Goal: Navigation & Orientation: Find specific page/section

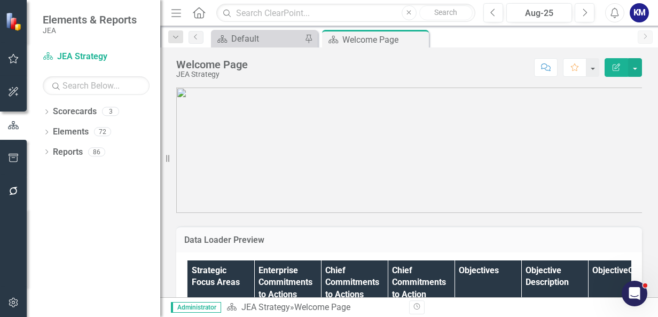
click at [50, 130] on icon "Dropdown" at bounding box center [46, 133] width 7 height 6
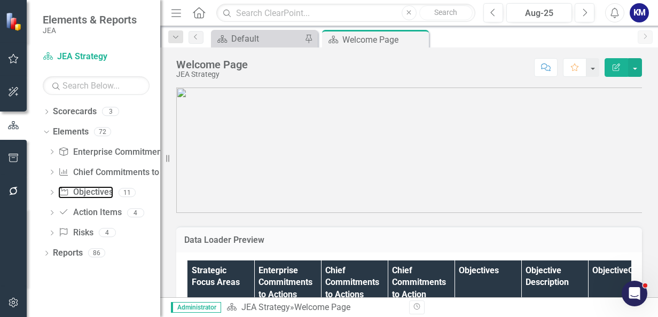
click at [91, 193] on link "Objective Objectives" at bounding box center [85, 193] width 55 height 12
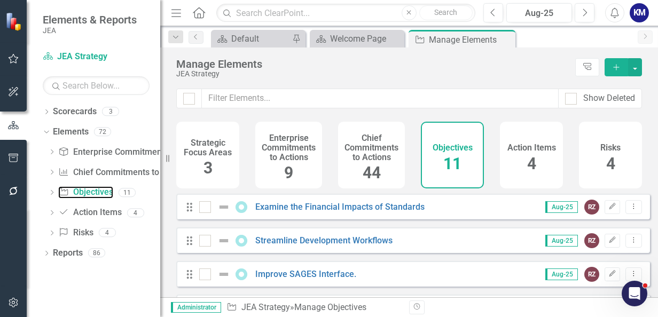
checkbox input "false"
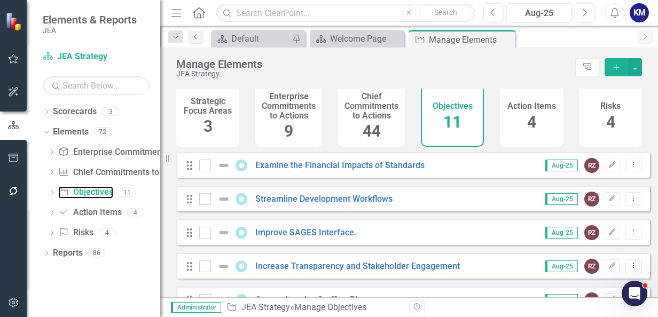
scroll to position [49, 0]
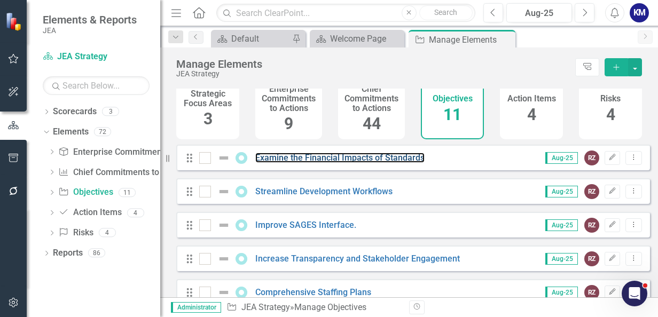
click at [344, 163] on link "Examine the Financial Impacts of Standards" at bounding box center [339, 158] width 169 height 10
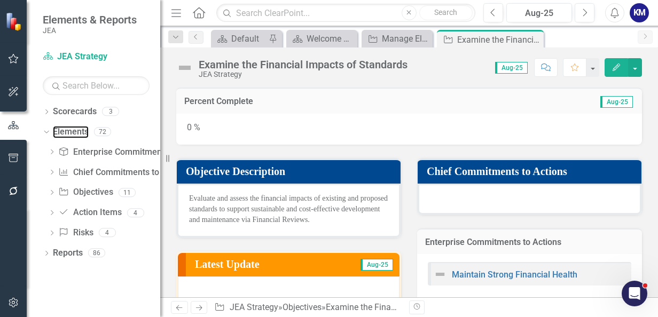
click at [76, 126] on link "Elements" at bounding box center [71, 132] width 36 height 12
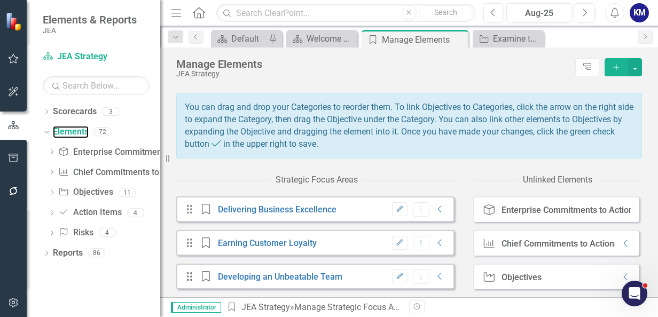
scroll to position [103, 0]
click at [83, 209] on link "Action Item Action Items" at bounding box center [89, 213] width 63 height 12
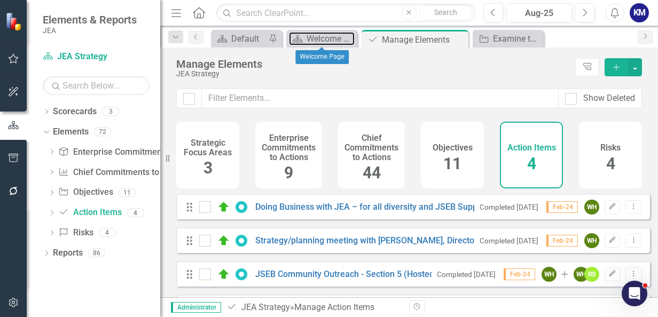
click at [316, 42] on div "Welcome Page" at bounding box center [331, 38] width 48 height 13
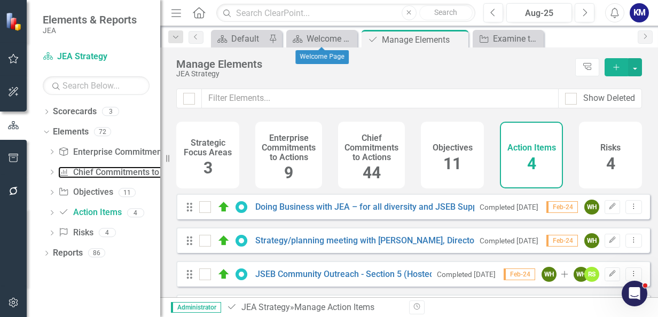
click at [99, 171] on link "Chief Commitments to Action Chief Commitments to Actions" at bounding box center [123, 173] width 131 height 12
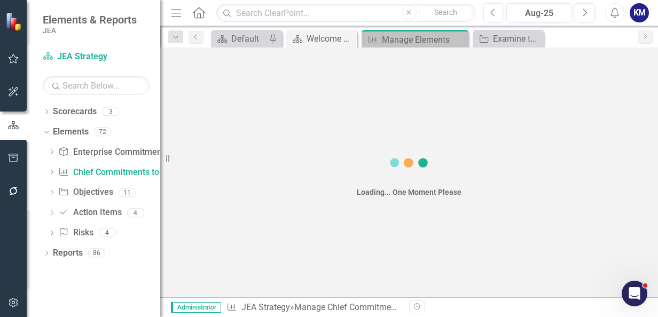
click at [652, 114] on div "Loading... One Moment Please" at bounding box center [409, 173] width 498 height 250
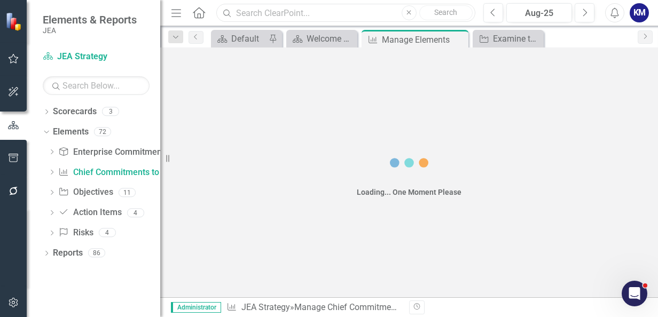
click at [274, 11] on input "text" at bounding box center [345, 13] width 259 height 19
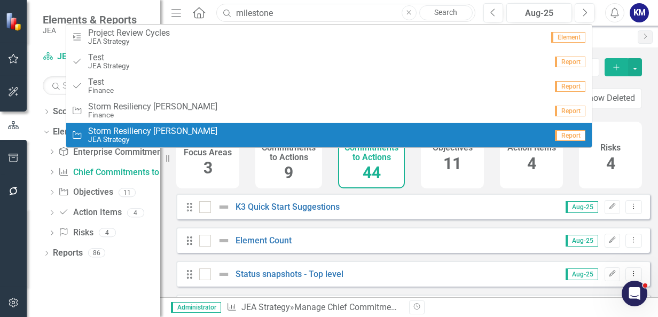
type input "milestone"
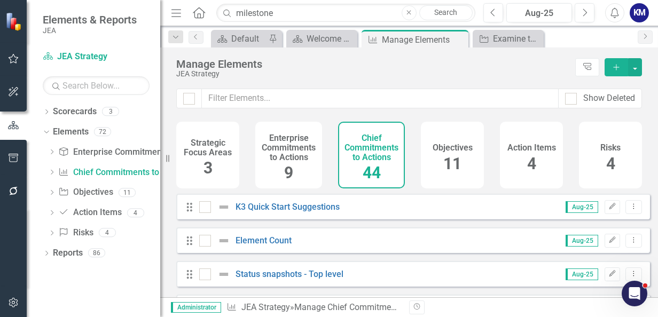
click at [94, 299] on div "Dropdown Scorecards 3 Dropdown JEA Strategy Finance K3 Quick Start Suggestions …" at bounding box center [94, 210] width 134 height 214
click at [320, 40] on div "Welcome Page" at bounding box center [331, 38] width 48 height 13
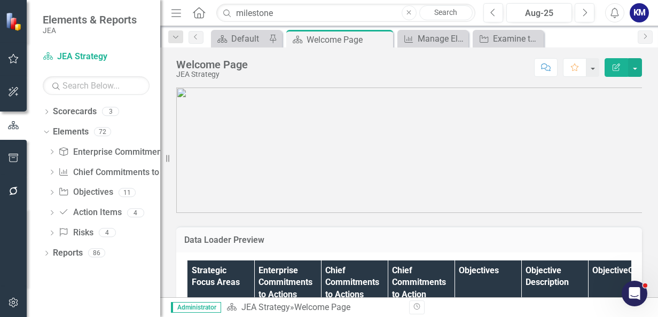
click at [0, 0] on icon "Close" at bounding box center [0, 0] width 0 height 0
click at [407, 14] on icon "Close" at bounding box center [409, 13] width 5 height 6
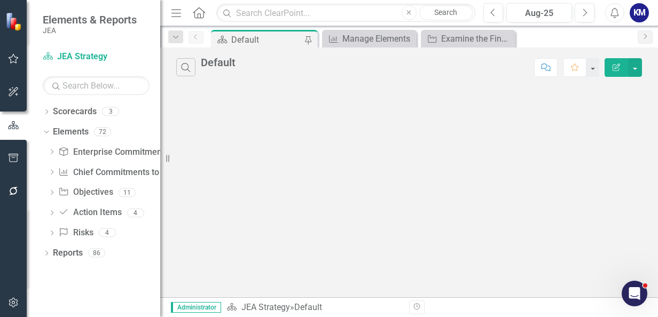
drag, startPoint x: 654, startPoint y: 101, endPoint x: 655, endPoint y: 118, distance: 16.6
click at [49, 149] on div "Dropdown" at bounding box center [51, 153] width 7 height 9
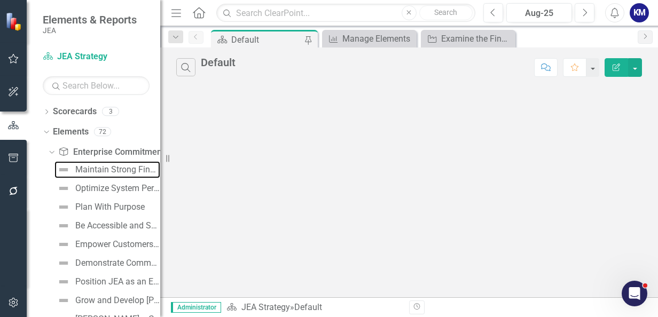
click at [108, 170] on div "Maintain Strong Financial Health" at bounding box center [117, 170] width 85 height 10
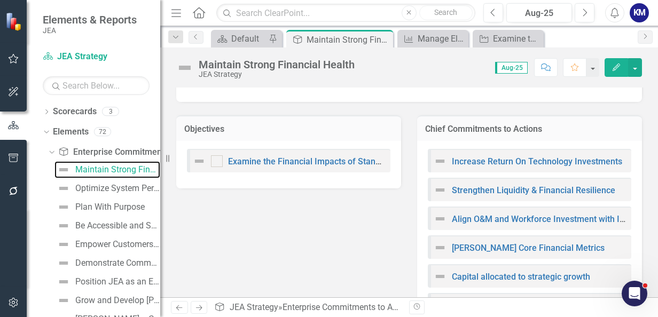
scroll to position [60, 0]
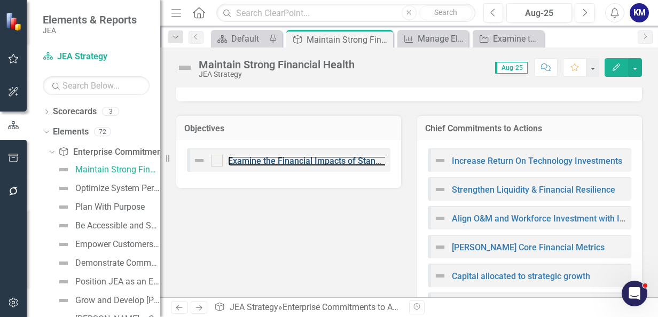
click at [278, 161] on link "Examine the Financial Impacts of Standards" at bounding box center [312, 161] width 169 height 10
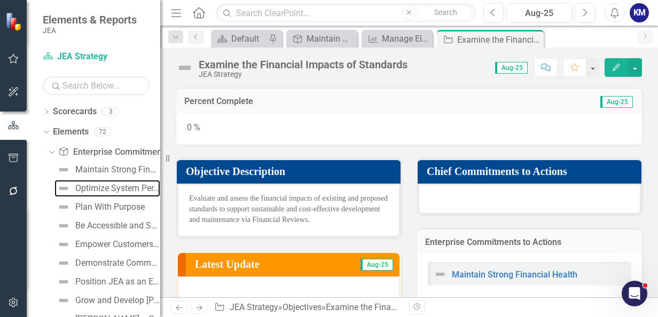
click at [97, 186] on div "Optimize System Performance" at bounding box center [117, 189] width 85 height 10
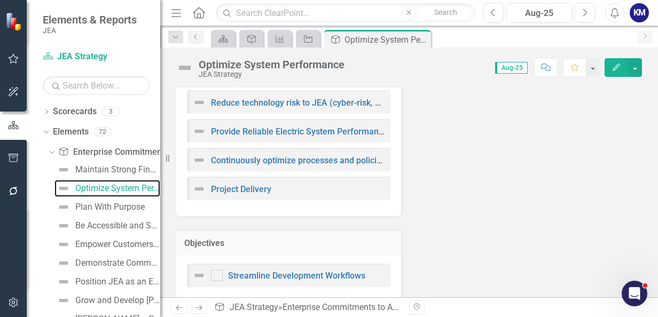
scroll to position [134, 0]
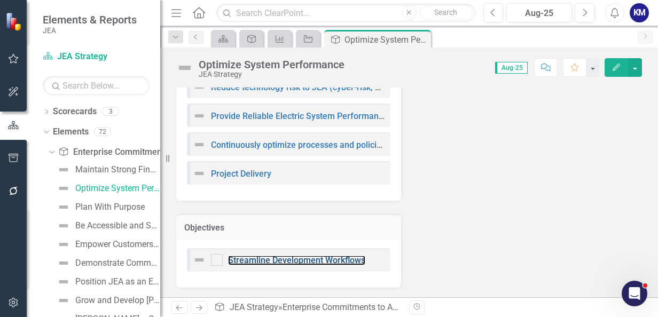
click at [319, 260] on link "Streamline Development Workflows" at bounding box center [296, 260] width 137 height 10
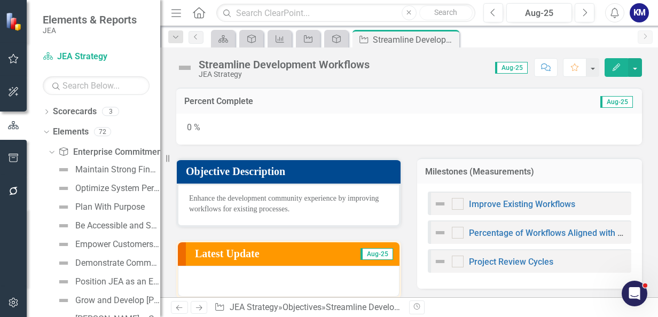
scroll to position [53, 0]
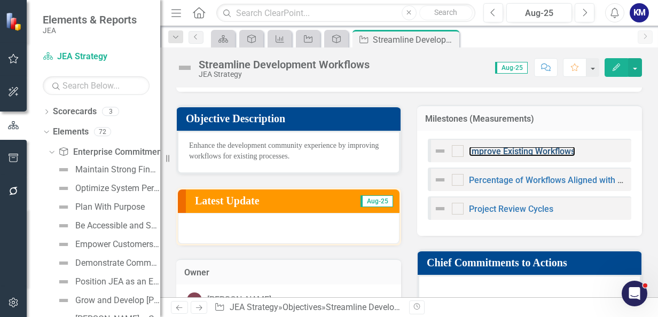
click at [527, 153] on link "Improve Existing Workflows" at bounding box center [522, 151] width 106 height 10
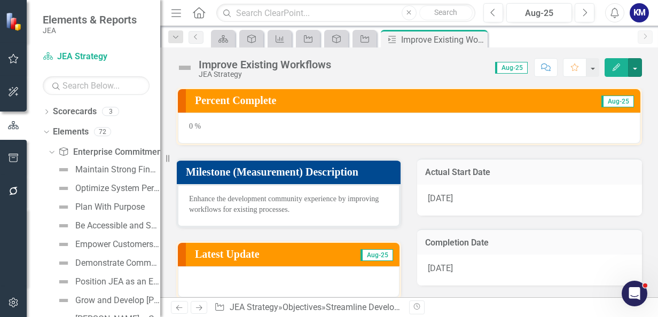
click at [633, 69] on button "button" at bounding box center [635, 67] width 14 height 19
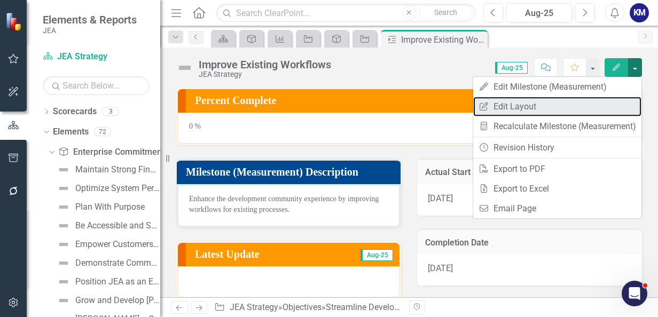
click at [581, 106] on link "Edit Report Edit Layout" at bounding box center [557, 107] width 168 height 20
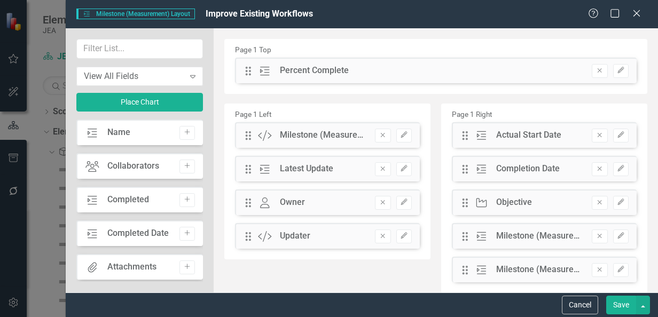
click at [174, 77] on div "View All Fields" at bounding box center [134, 76] width 100 height 12
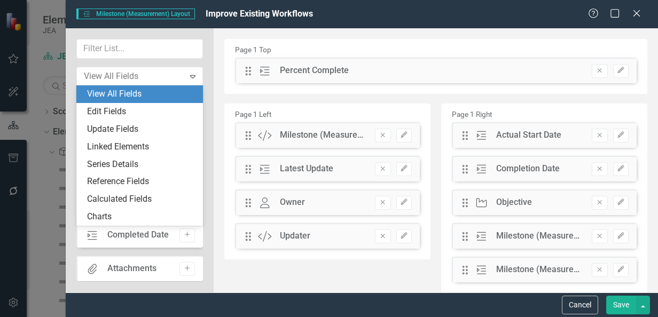
click at [216, 63] on div "The fields (or pods) that are available for you to include on the detail page a…" at bounding box center [436, 207] width 445 height 359
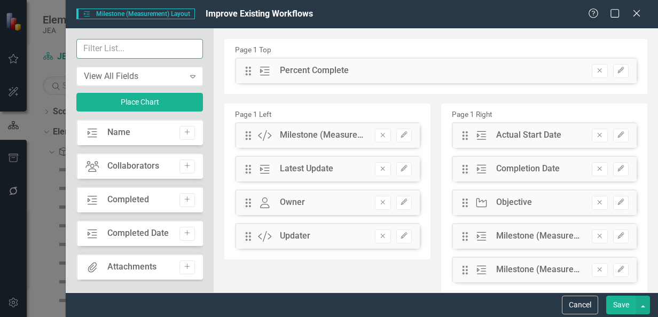
click at [115, 50] on input "text" at bounding box center [139, 49] width 127 height 20
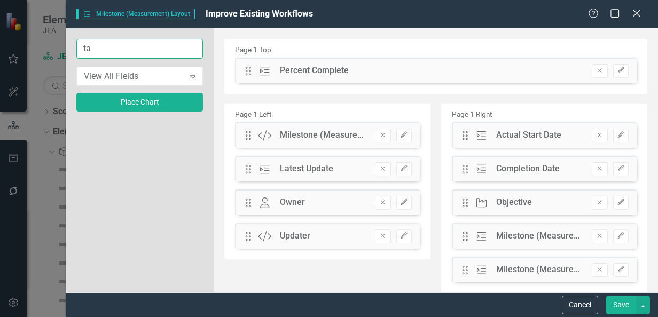
type input "t"
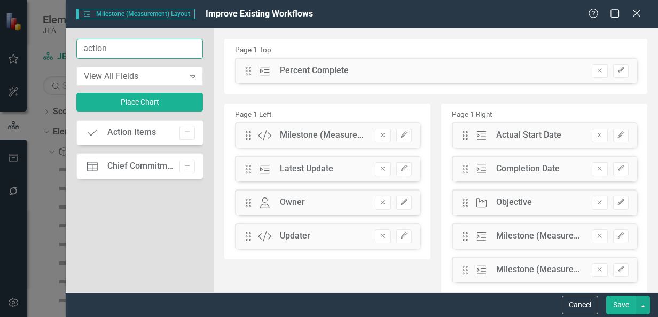
type input "action"
click at [640, 17] on icon at bounding box center [637, 13] width 6 height 6
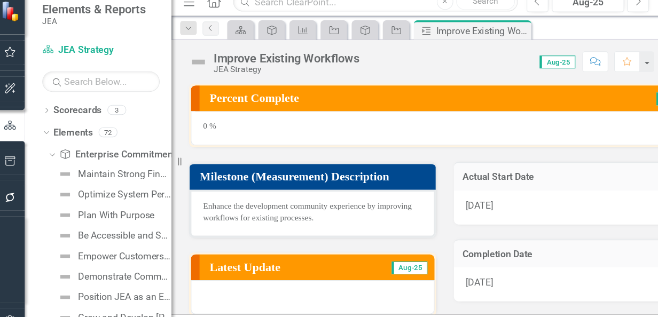
click at [94, 128] on div "Elements 72" at bounding box center [106, 133] width 107 height 20
click at [77, 131] on link "Elements" at bounding box center [71, 132] width 36 height 12
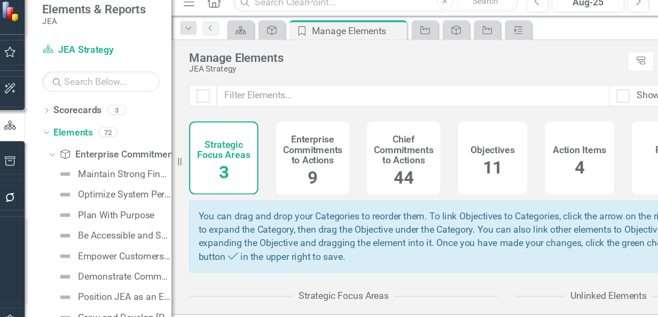
click at [534, 163] on div "Action Items 4" at bounding box center [531, 155] width 63 height 67
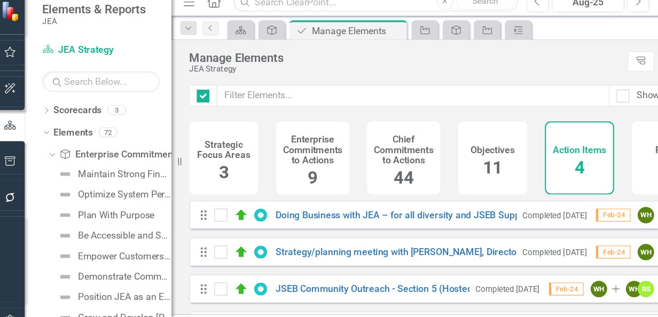
checkbox input "false"
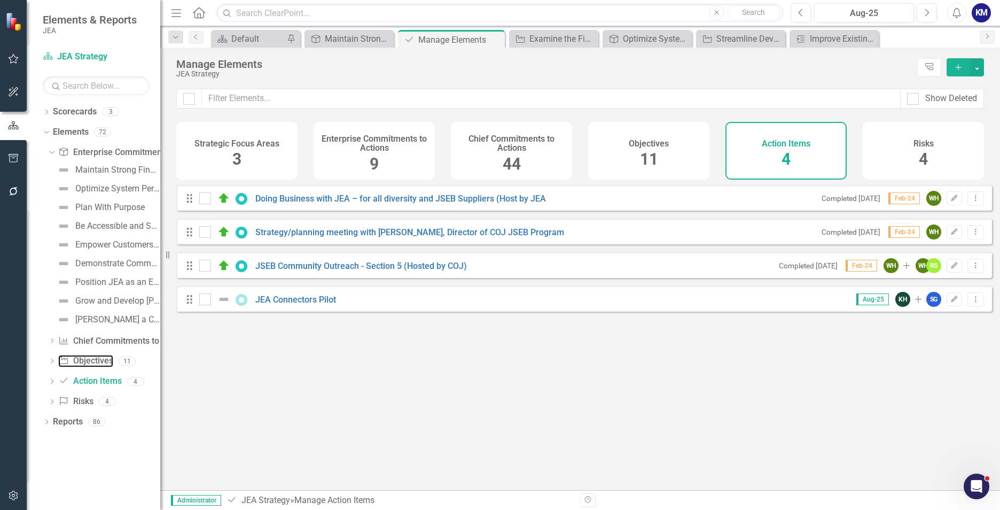
click at [85, 317] on link "Objective Objectives" at bounding box center [85, 361] width 55 height 12
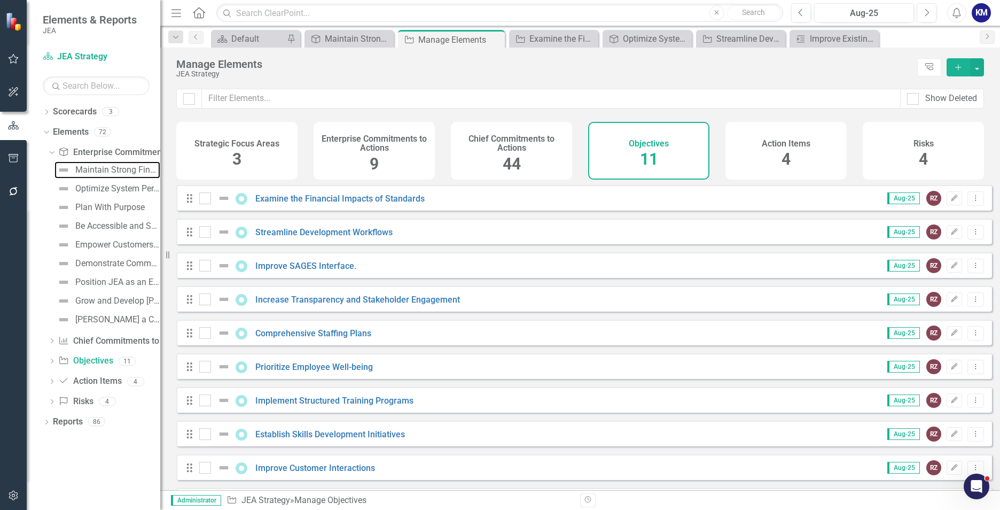
click at [96, 173] on div "Maintain Strong Financial Health" at bounding box center [117, 170] width 85 height 10
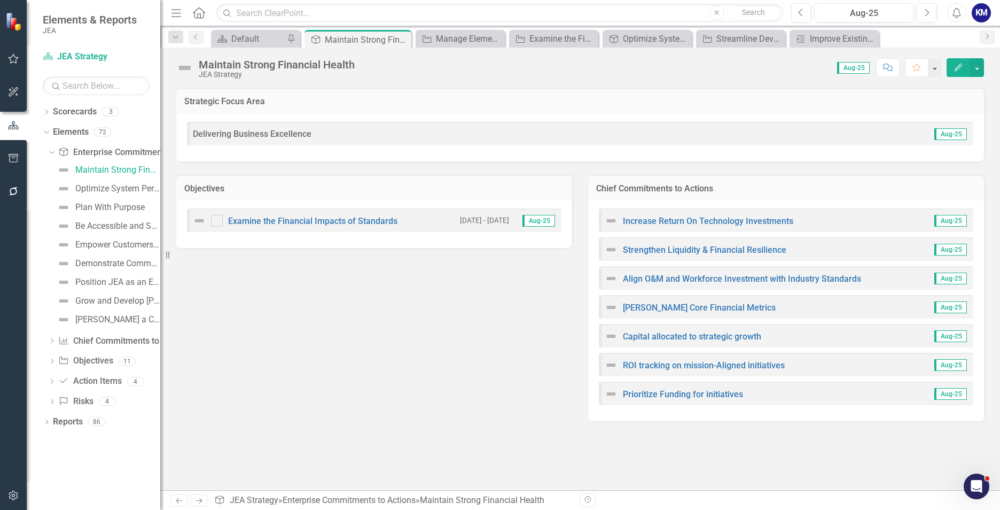
click at [0, 0] on icon "Close" at bounding box center [0, 0] width 0 height 0
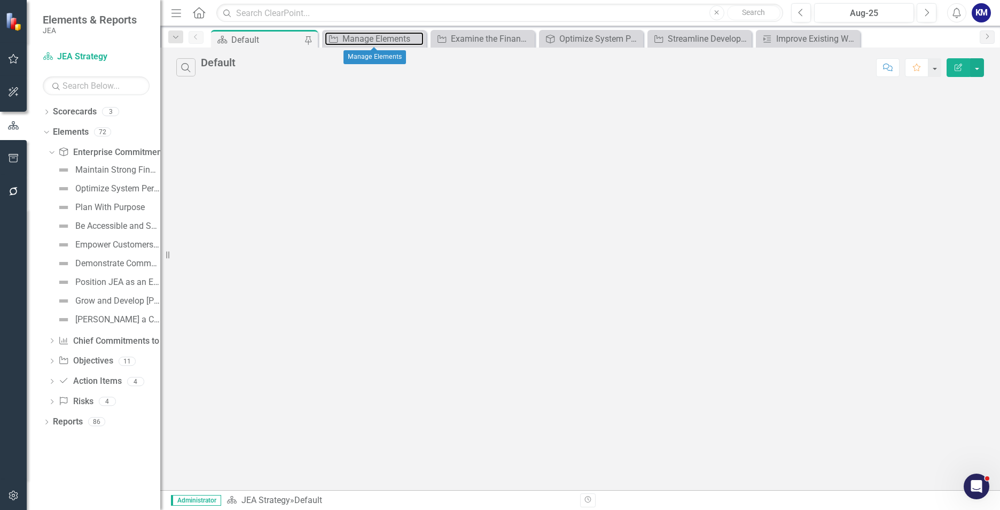
click at [374, 34] on div "Manage Elements" at bounding box center [383, 38] width 81 height 13
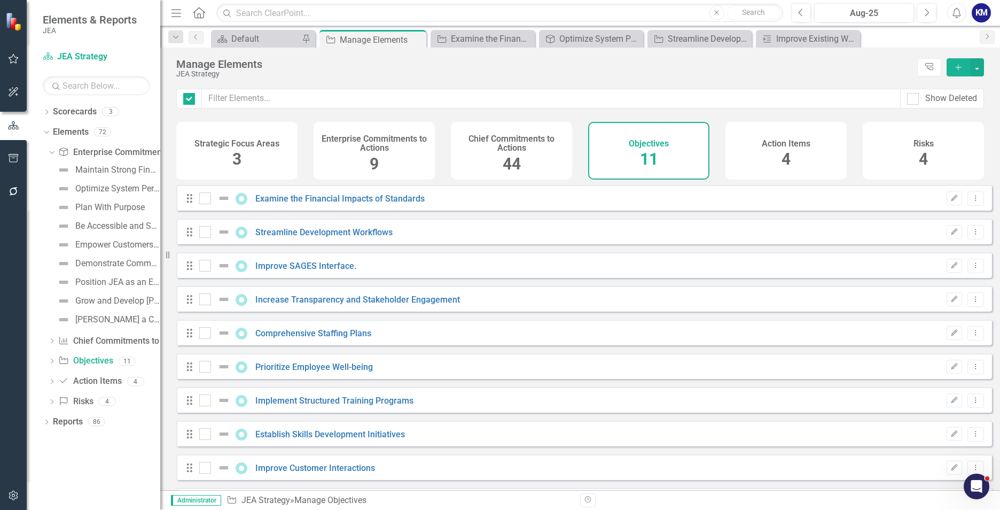
checkbox input "false"
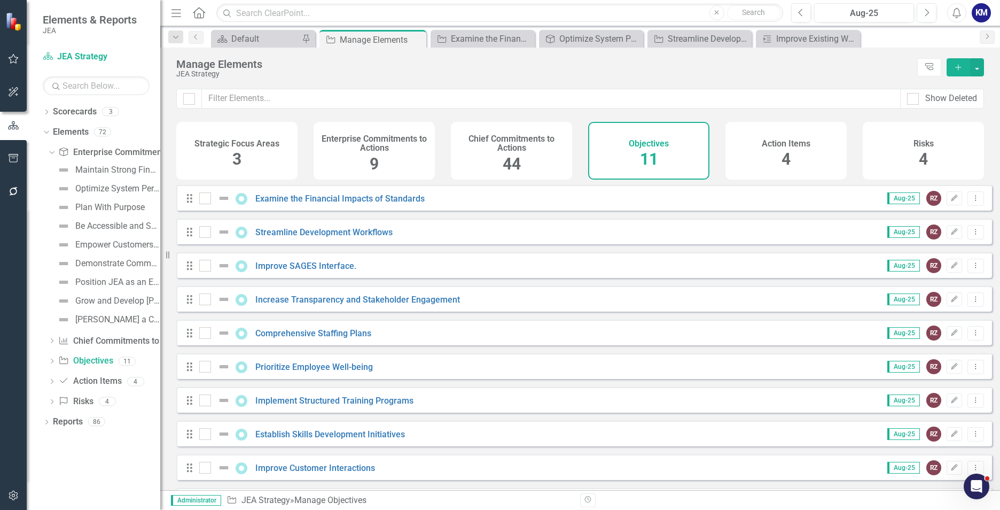
click at [0, 0] on icon "Close" at bounding box center [0, 0] width 0 height 0
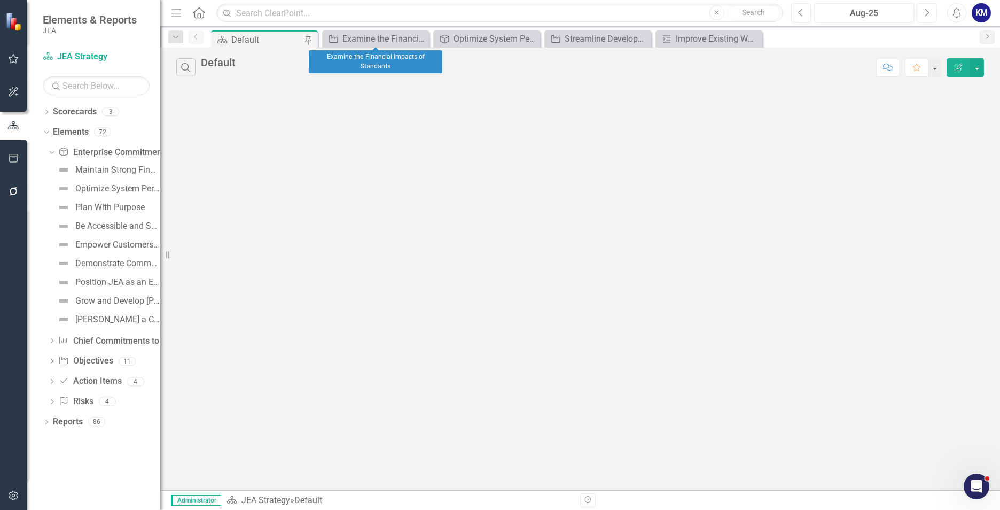
click at [0, 0] on icon "Close" at bounding box center [0, 0] width 0 height 0
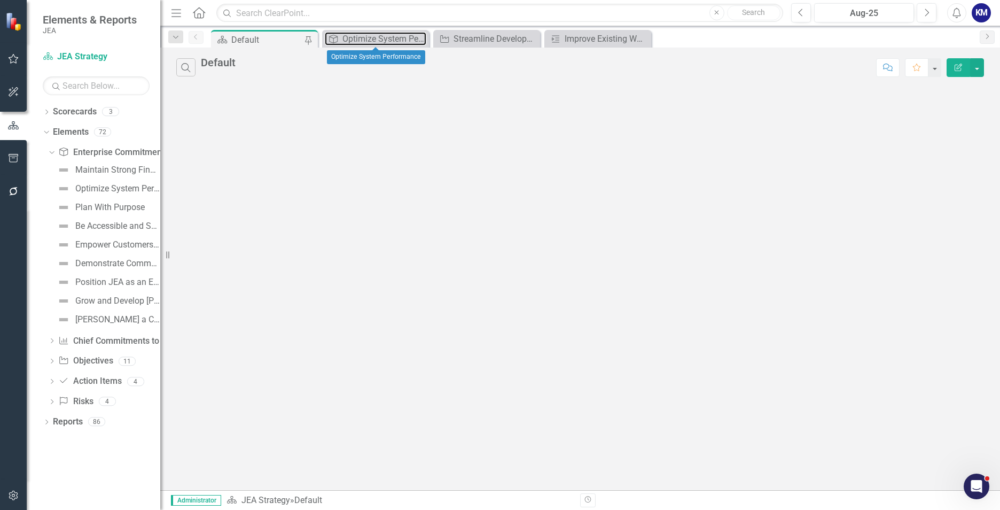
click at [377, 42] on div "Optimize System Performance" at bounding box center [385, 38] width 84 height 13
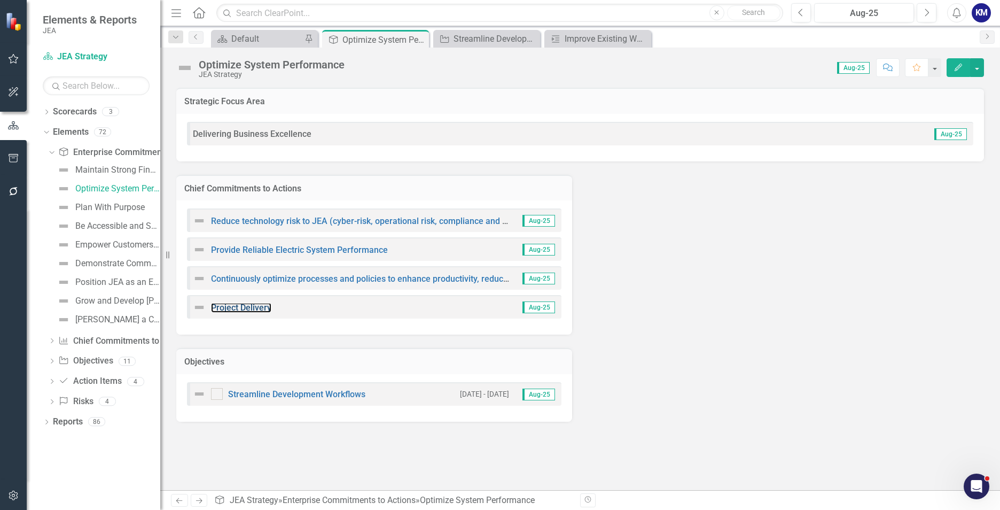
click at [241, 309] on link "Project Delivery" at bounding box center [241, 307] width 60 height 10
click at [0, 0] on icon "Close" at bounding box center [0, 0] width 0 height 0
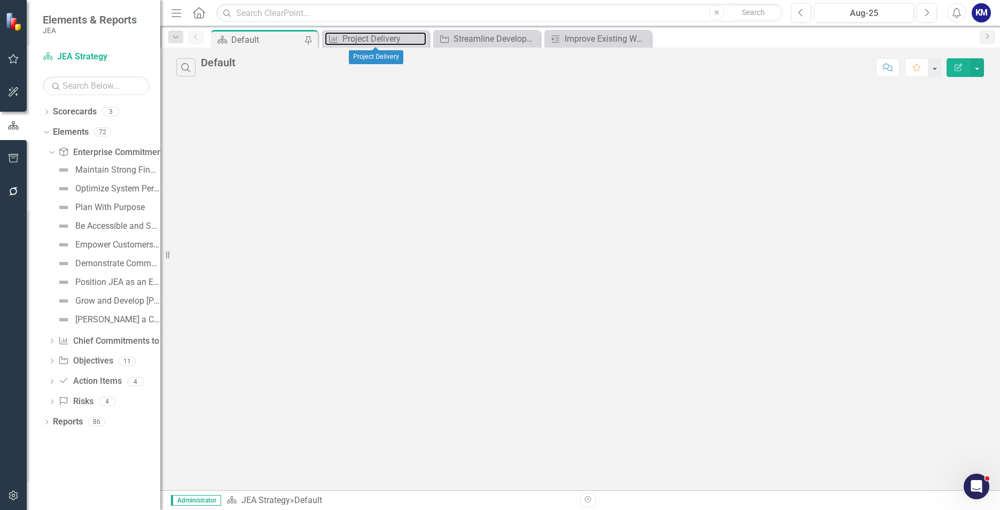
click at [384, 39] on div "Project Delivery" at bounding box center [385, 38] width 84 height 13
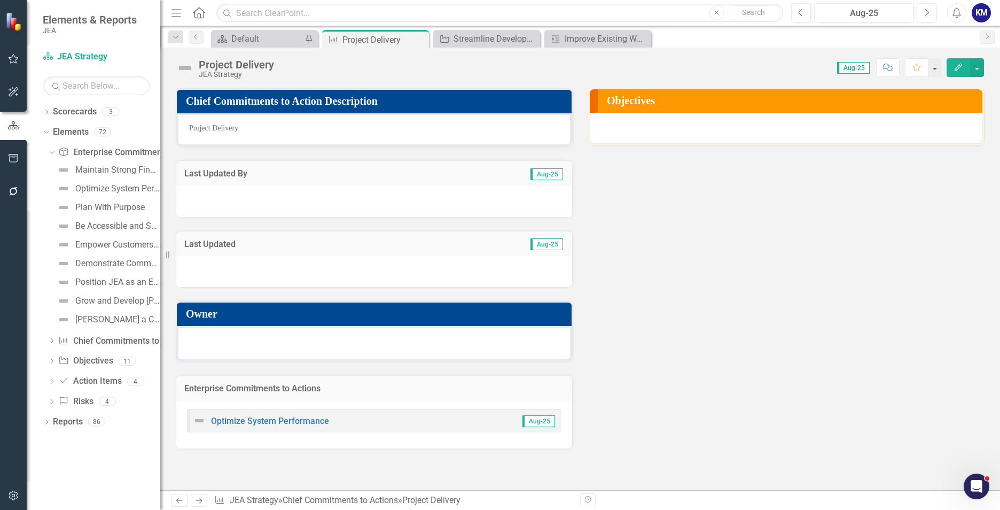
click at [0, 0] on icon "Close" at bounding box center [0, 0] width 0 height 0
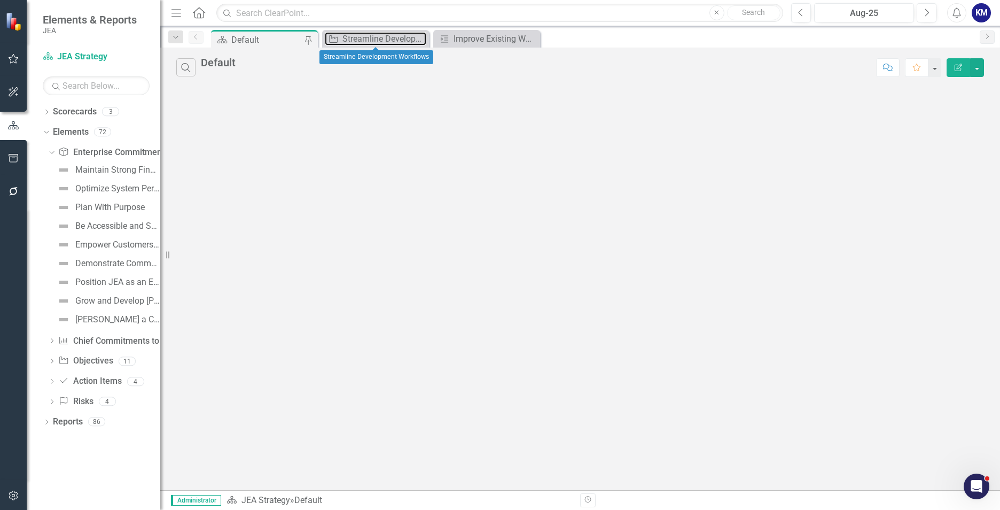
click at [388, 40] on div "Streamline Development Workflows" at bounding box center [385, 38] width 84 height 13
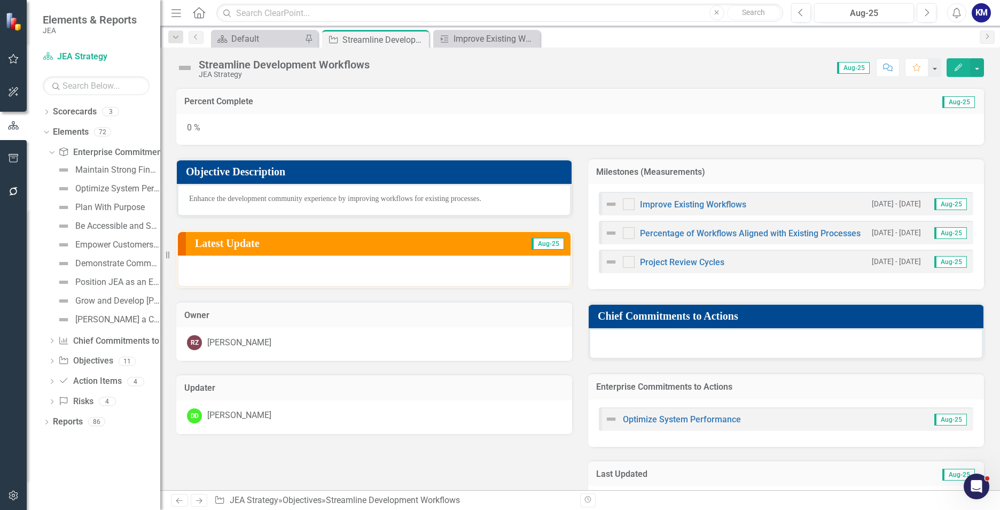
click at [0, 0] on icon at bounding box center [0, 0] width 0 height 0
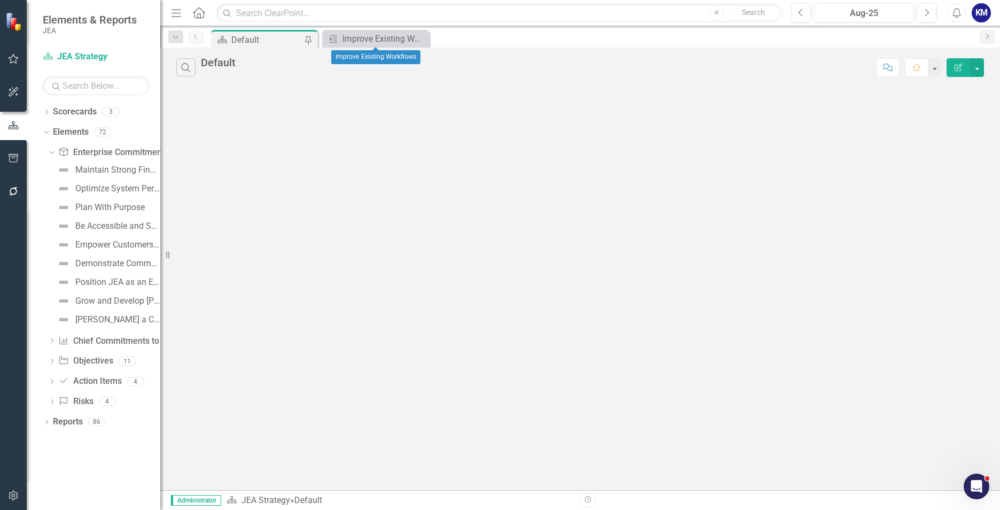
click at [0, 0] on icon at bounding box center [0, 0] width 0 height 0
click at [129, 212] on link "Plan With Purpose" at bounding box center [100, 207] width 90 height 17
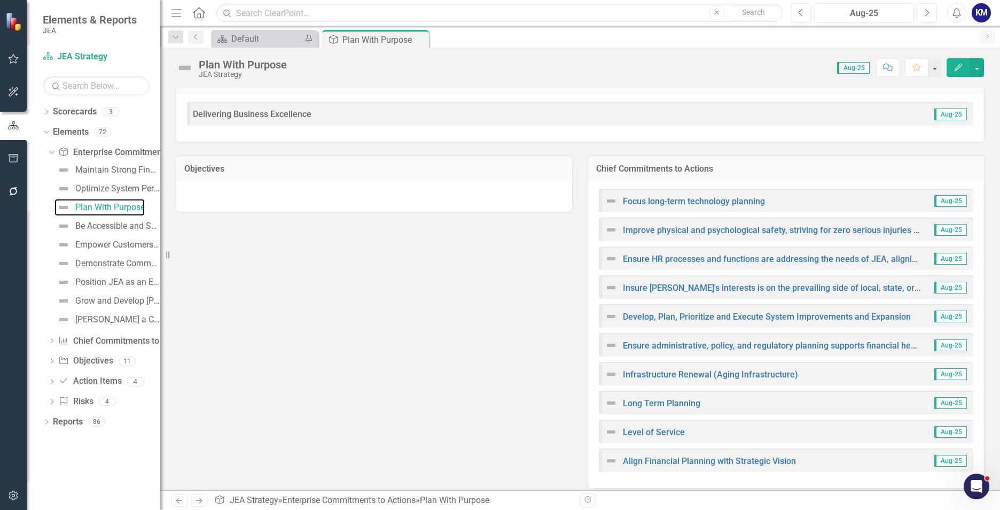
scroll to position [28, 0]
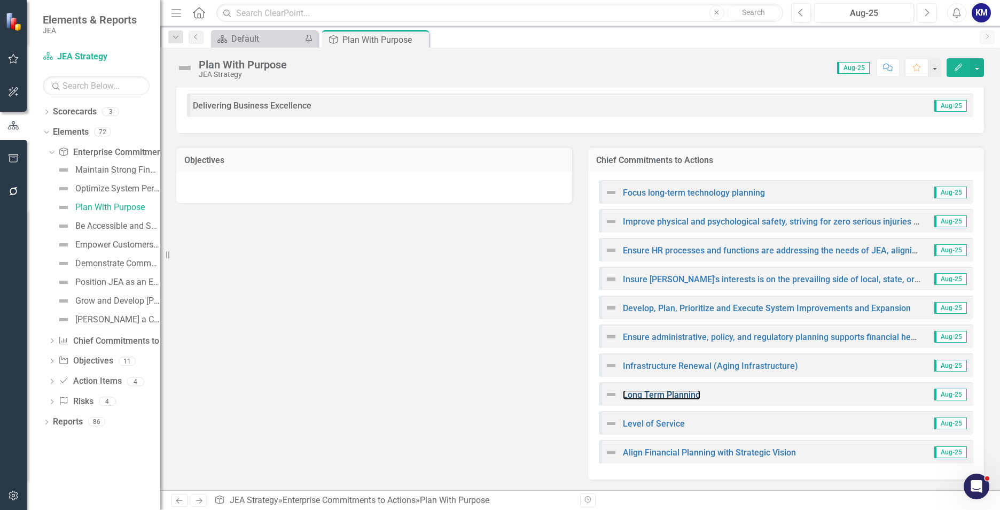
click at [658, 317] on link "Long Term Planning" at bounding box center [661, 395] width 77 height 10
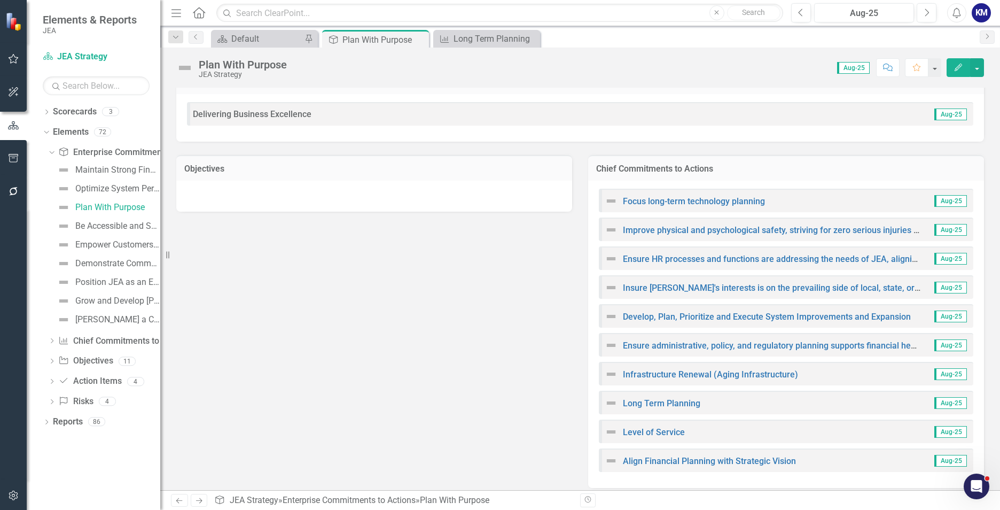
scroll to position [28, 0]
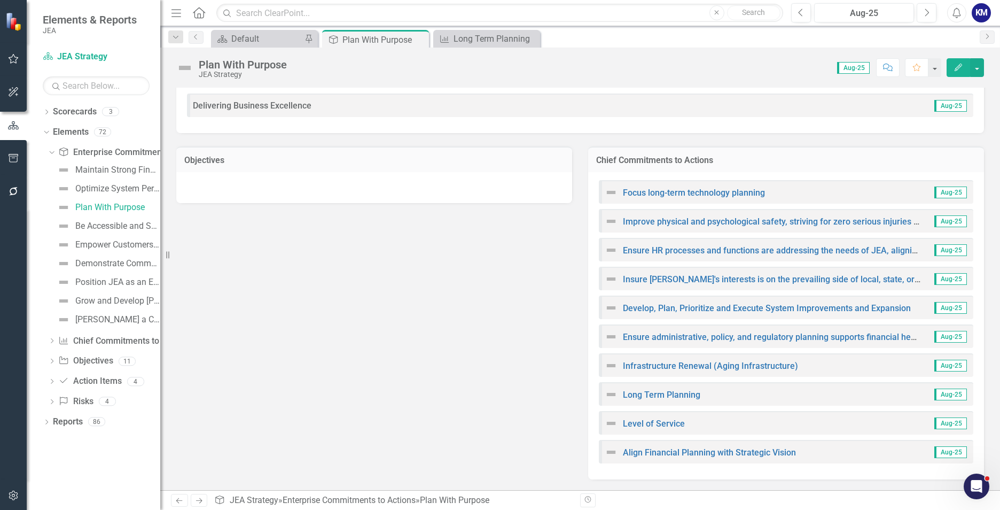
click at [402, 312] on div "Objectives Chief Commitments to Actions Focus long-term technology planning Aug…" at bounding box center [580, 306] width 824 height 347
click at [409, 317] on div "Objectives Chief Commitments to Actions Focus long-term technology planning Aug…" at bounding box center [580, 306] width 824 height 347
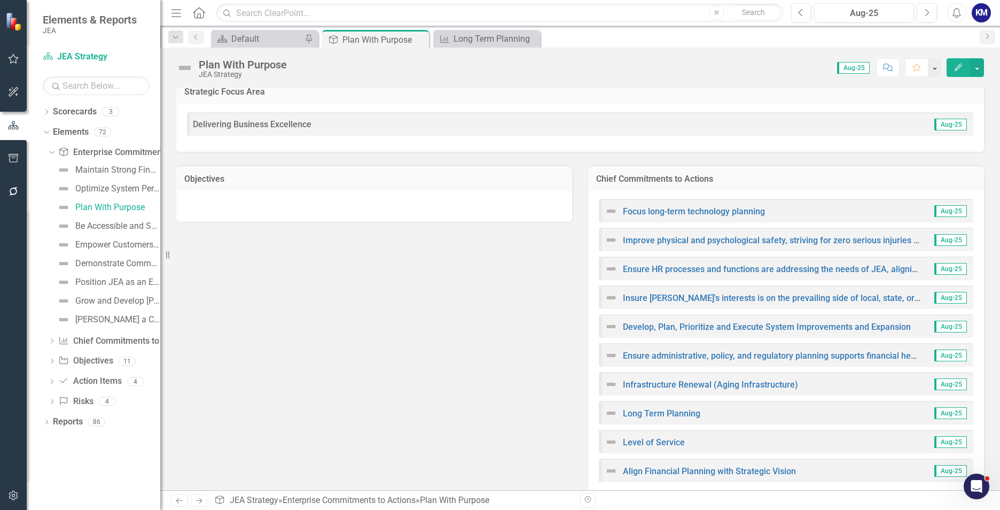
scroll to position [0, 0]
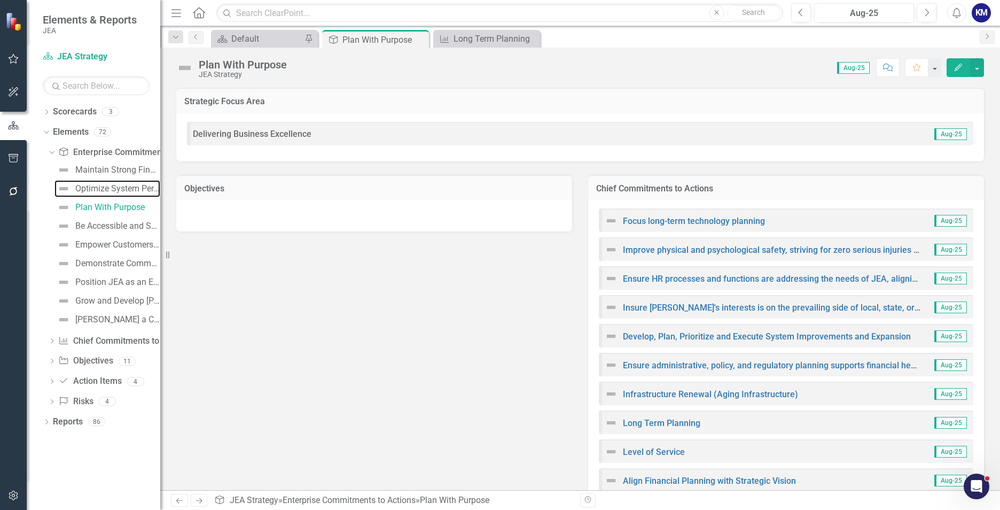
click at [121, 192] on div "Optimize System Performance" at bounding box center [117, 189] width 85 height 10
